Goal: Find specific page/section: Find specific page/section

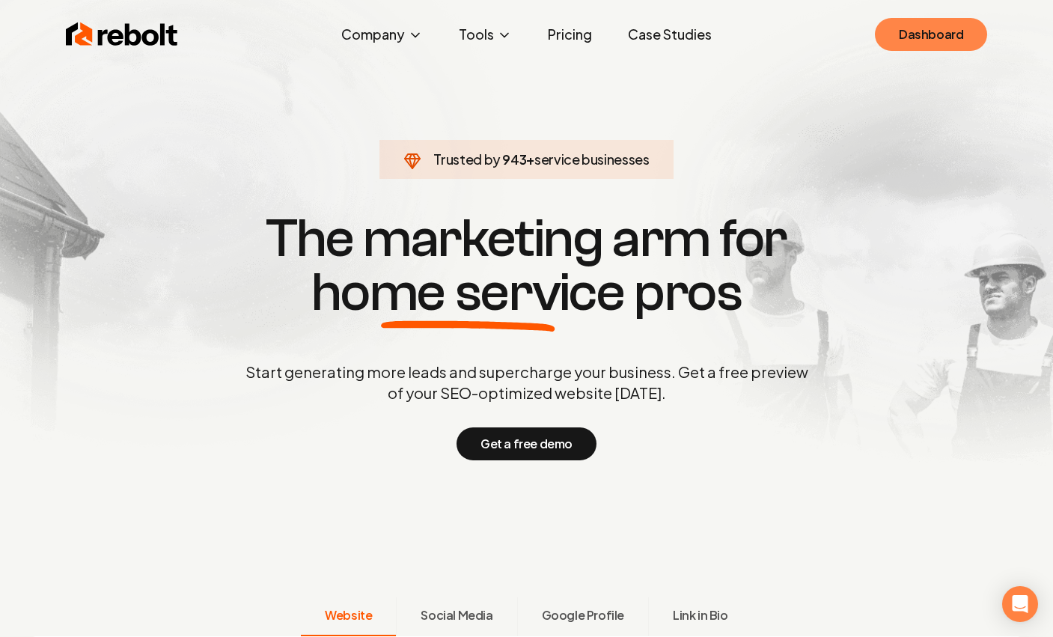
click at [893, 18] on link "Dashboard" at bounding box center [931, 34] width 112 height 33
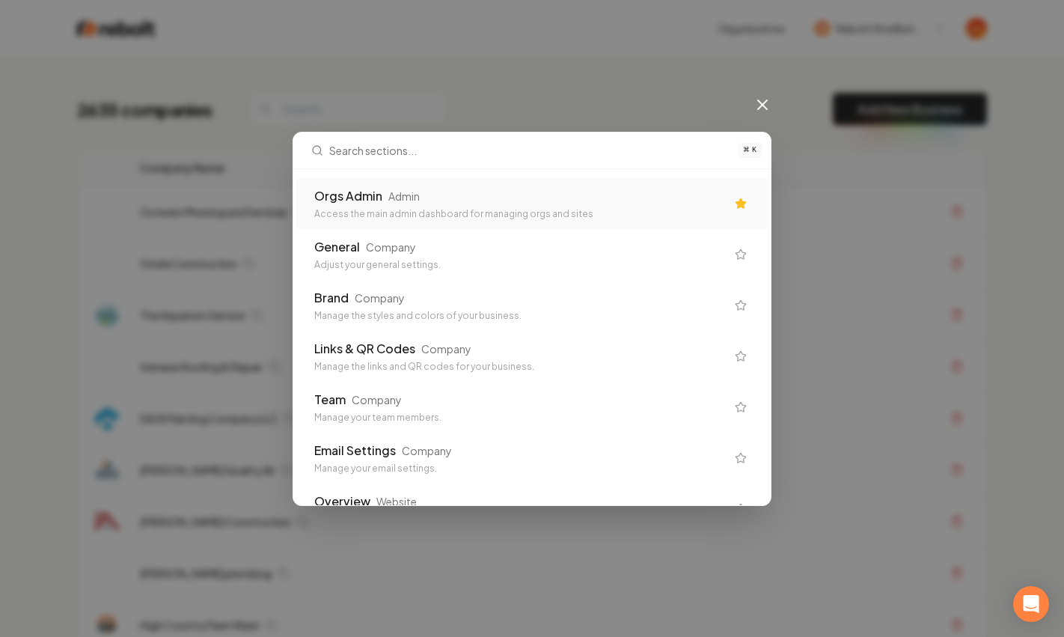
click at [429, 192] on div "Orgs Admin Admin" at bounding box center [519, 196] width 411 height 18
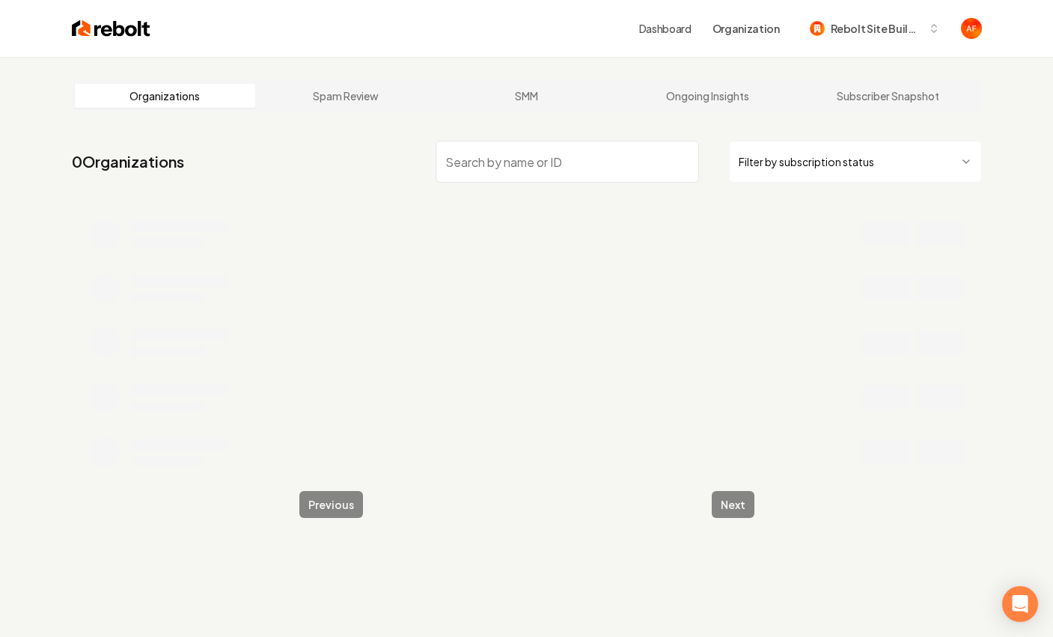
click at [502, 160] on input "search" at bounding box center [566, 162] width 263 height 42
type input "dfw roof"
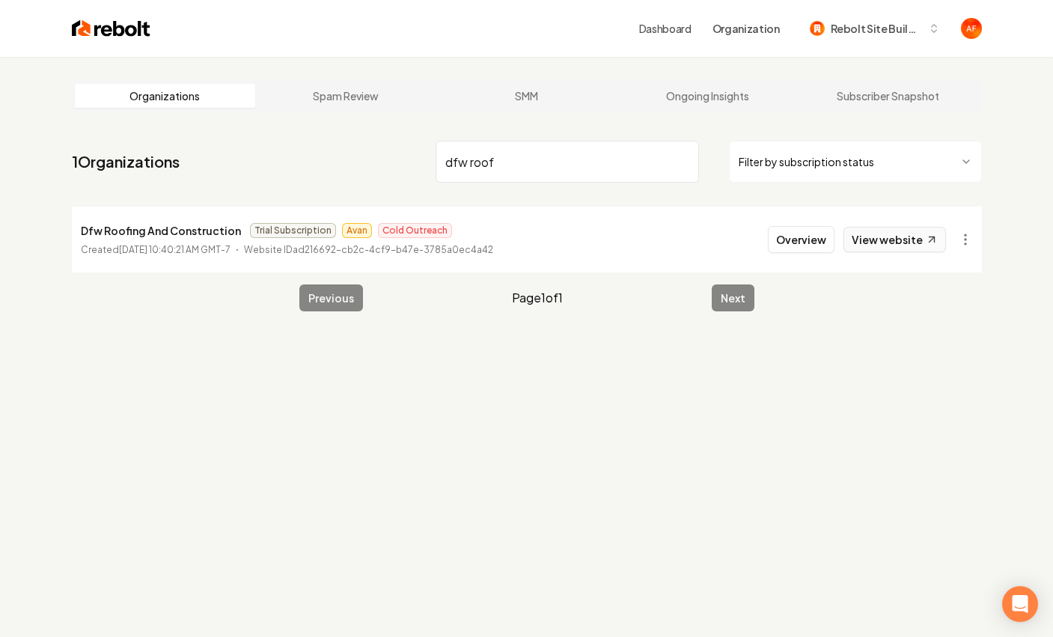
click at [863, 250] on link "View website" at bounding box center [894, 239] width 102 height 25
